Goal: Download file/media

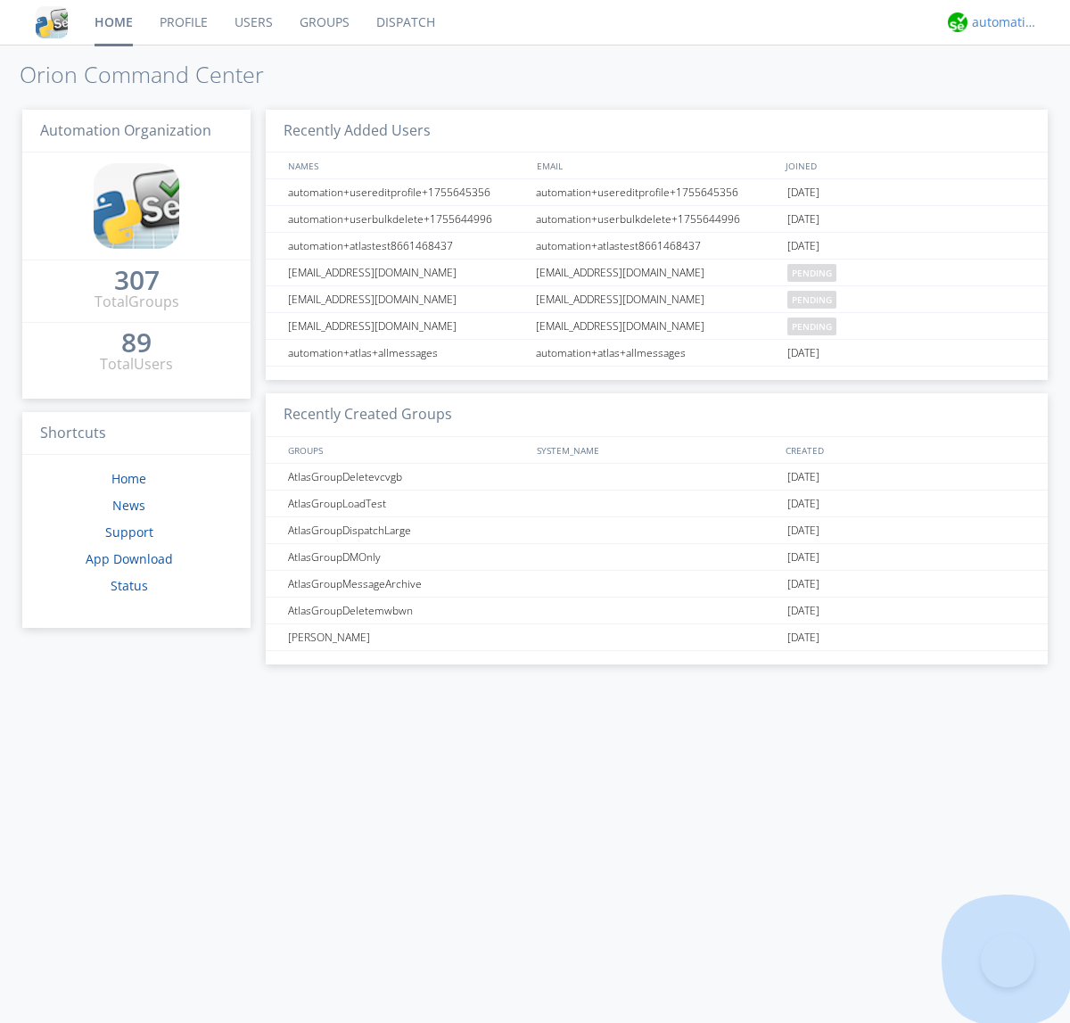
click at [1001, 22] on div "automation+atlas" at bounding box center [1005, 22] width 67 height 18
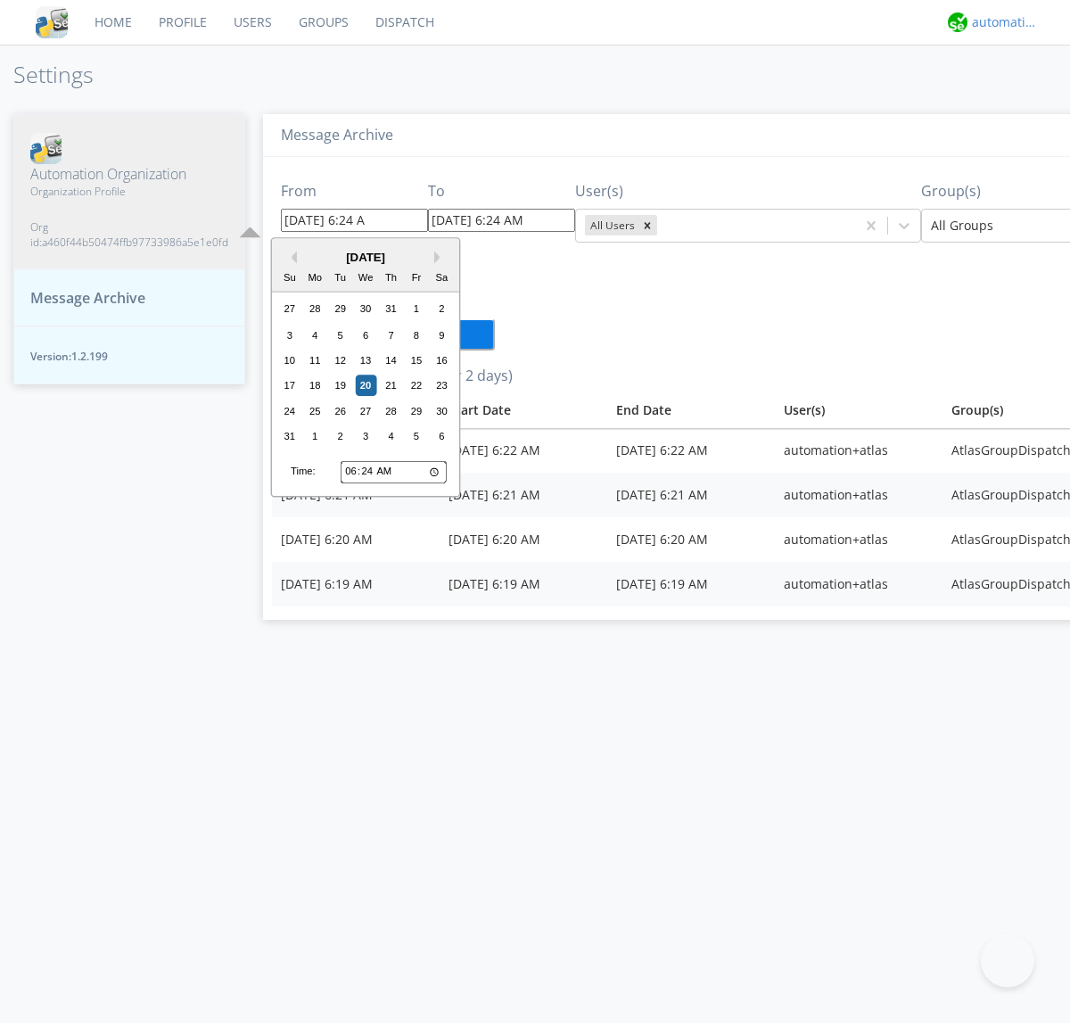
type input "[DATE] 6:24 AM"
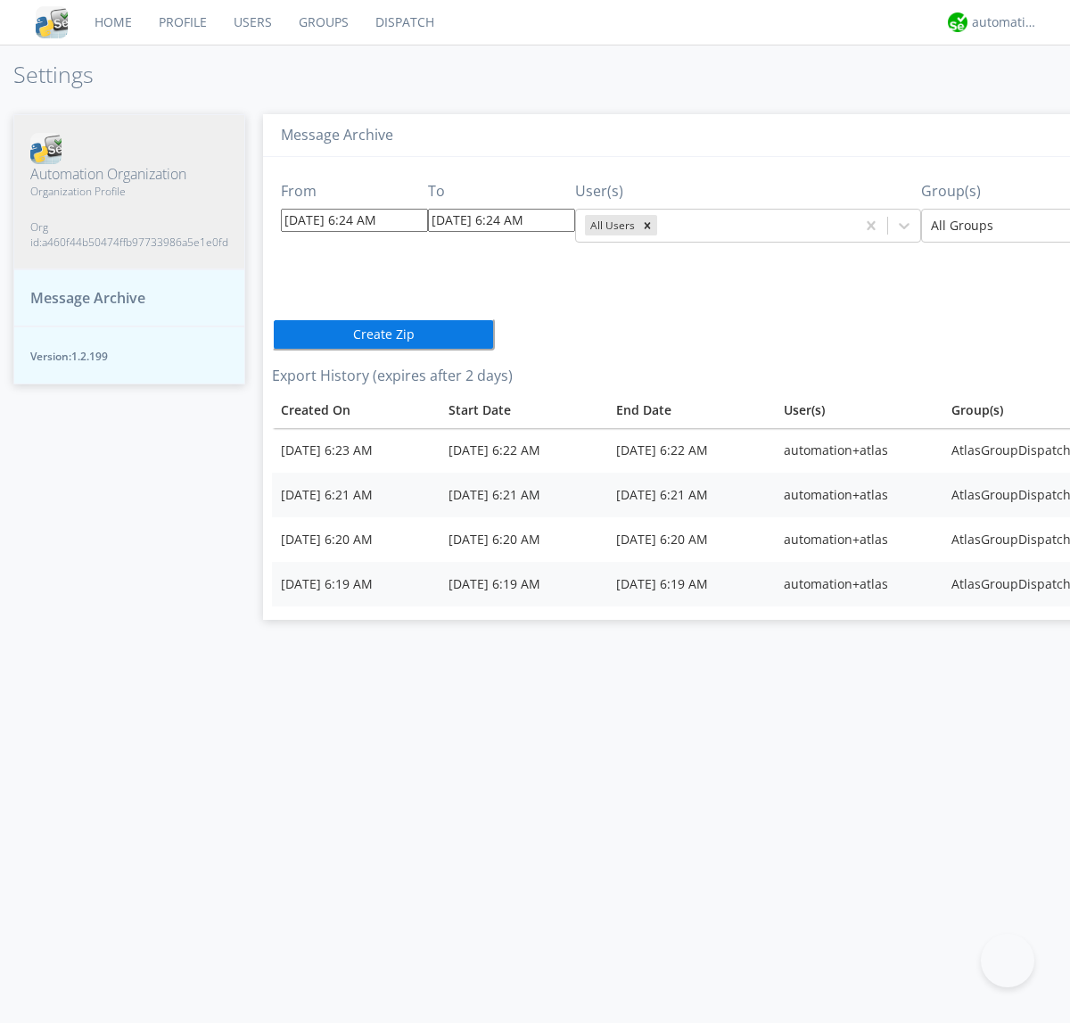
click at [645, 225] on icon "Remove All Users" at bounding box center [648, 225] width 6 height 6
click at [661, 225] on input "text" at bounding box center [663, 226] width 4 height 18
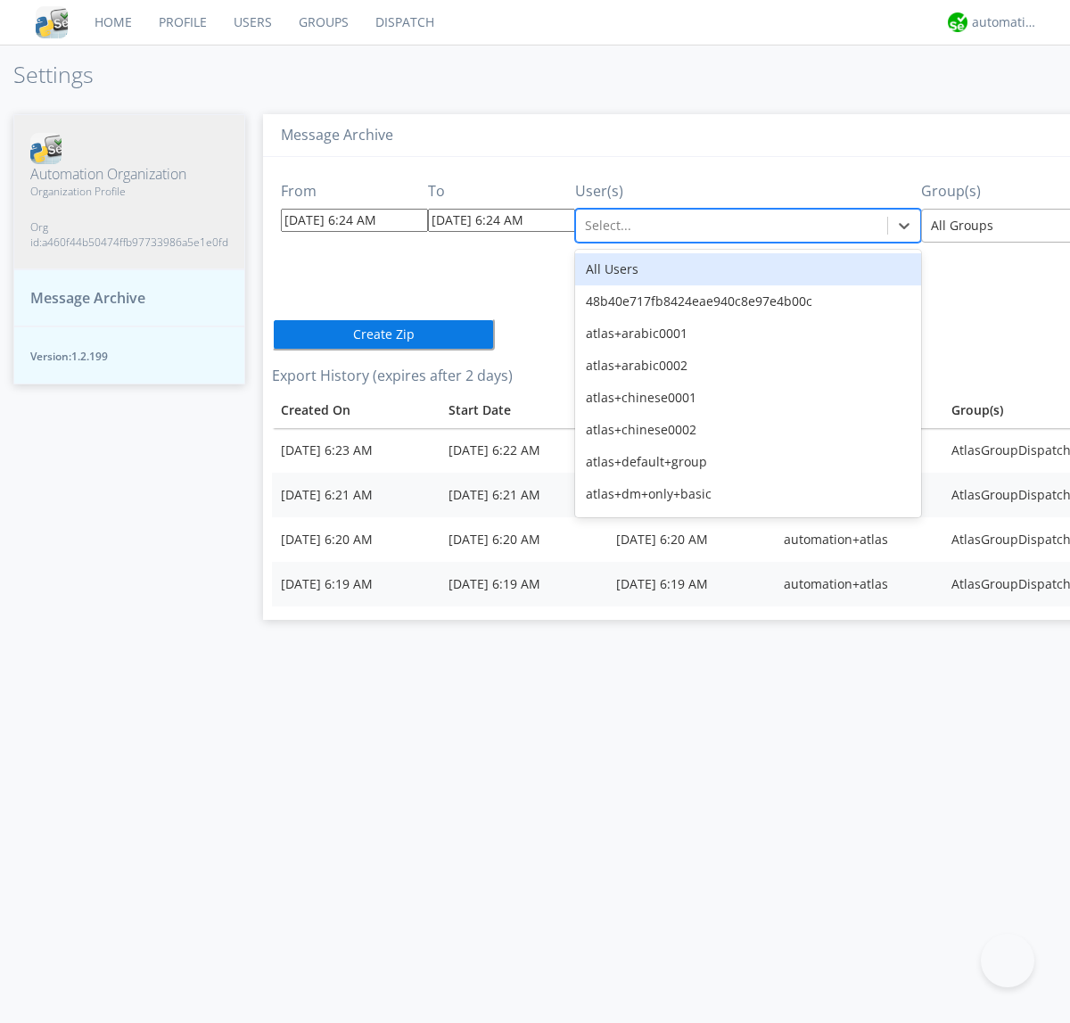
click at [987, 225] on div at bounding box center [1061, 225] width 261 height 21
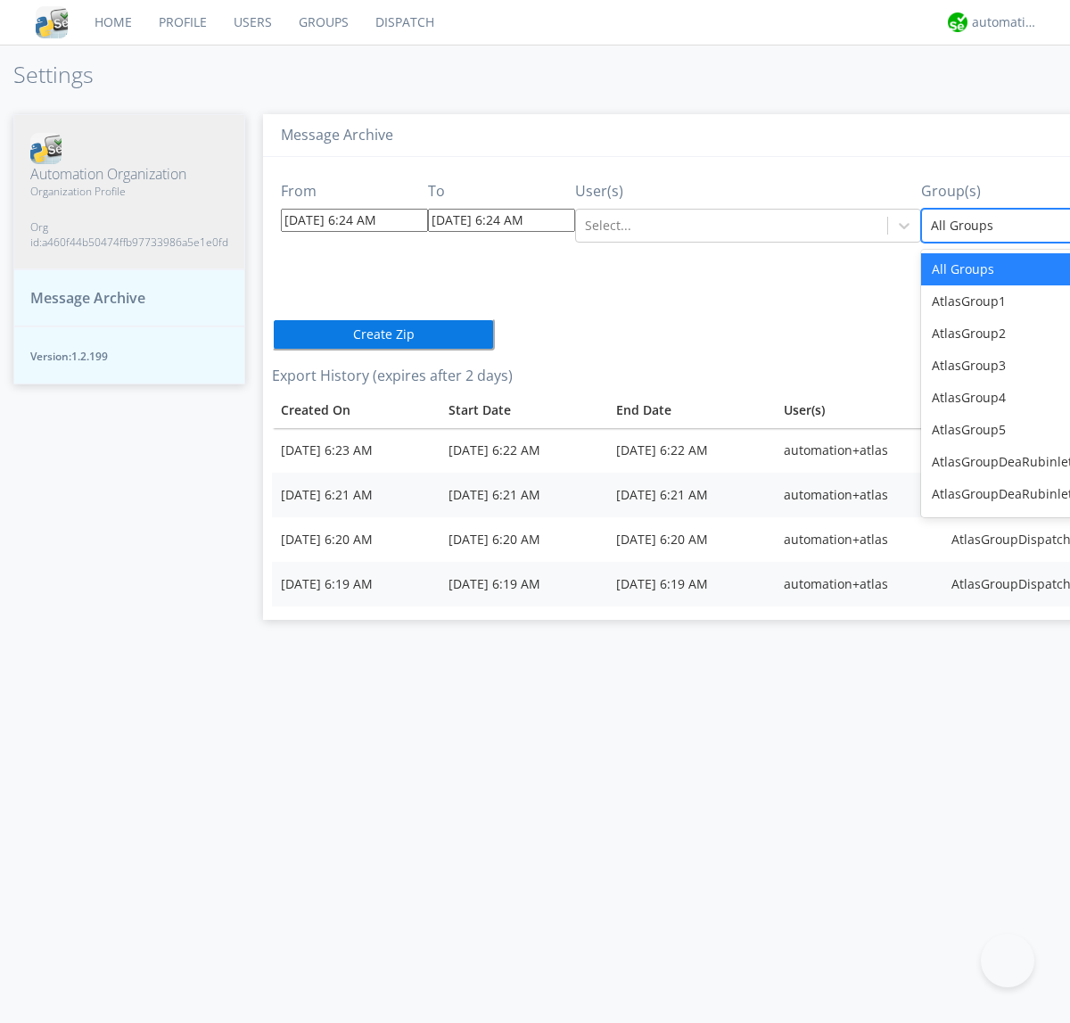
click at [272, 334] on button "Create Zip" at bounding box center [383, 334] width 223 height 32
